Goal: Navigation & Orientation: Go to known website

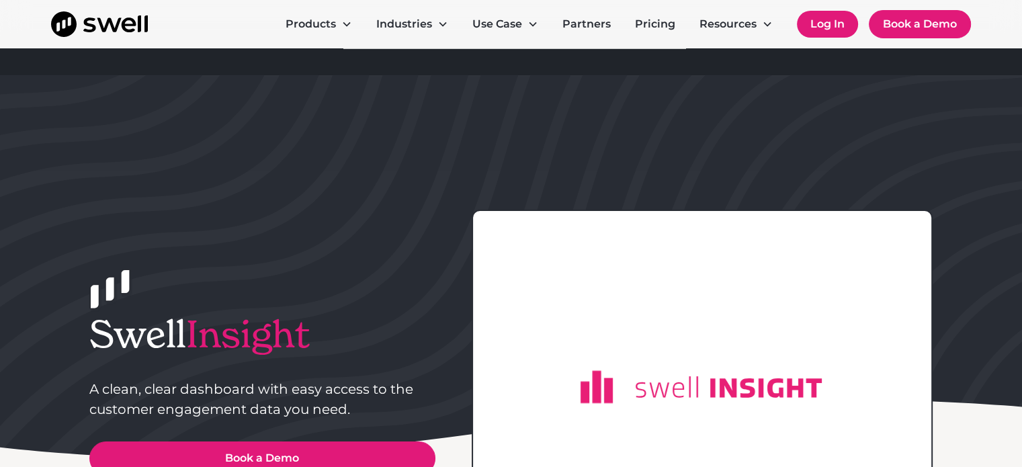
click at [839, 28] on link "Log In" at bounding box center [827, 24] width 61 height 27
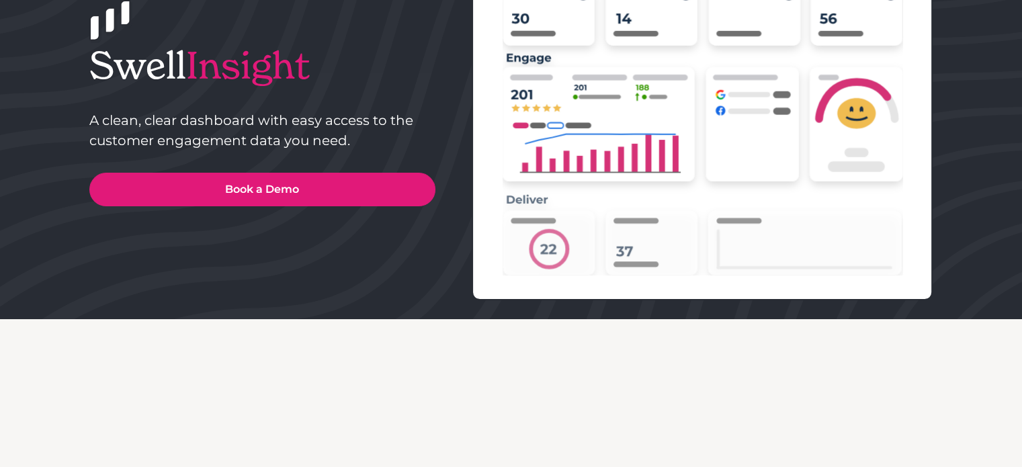
scroll to position [336, 0]
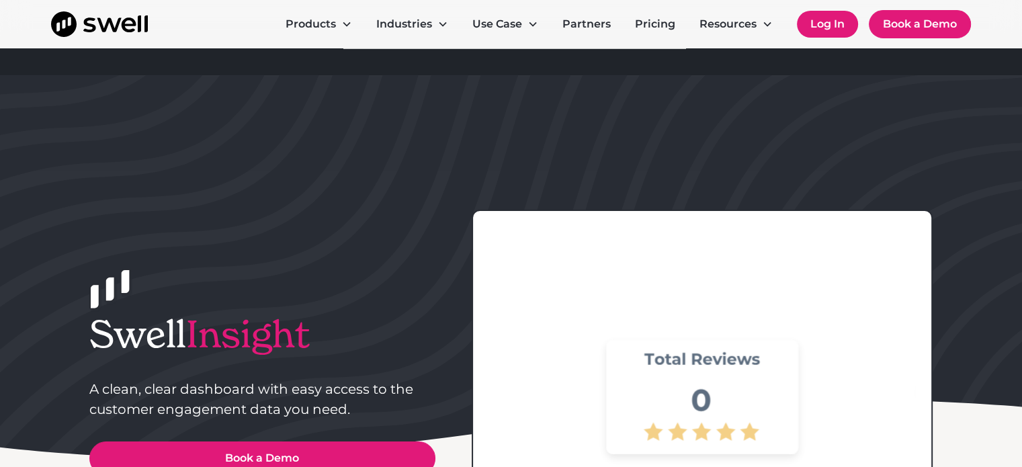
click at [830, 22] on link "Log In" at bounding box center [827, 24] width 61 height 27
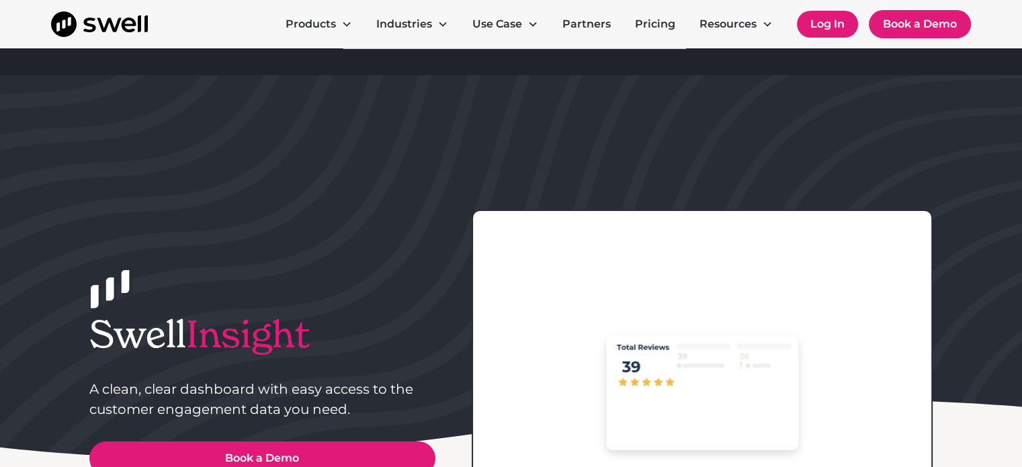
click at [814, 25] on link "Log In" at bounding box center [827, 24] width 61 height 27
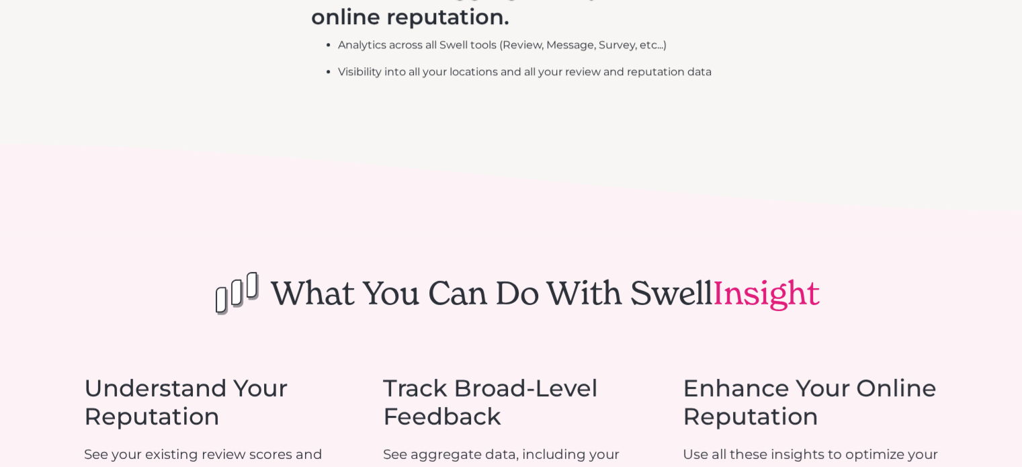
scroll to position [940, 0]
